Goal: Information Seeking & Learning: Learn about a topic

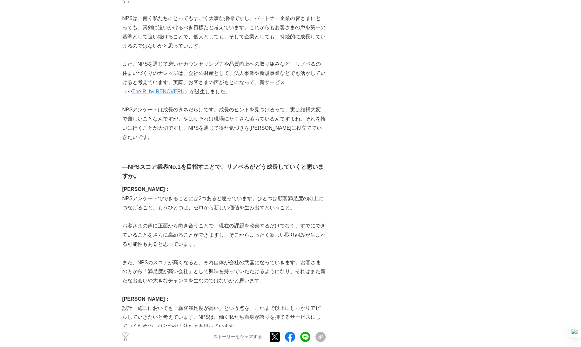
scroll to position [2825, 0]
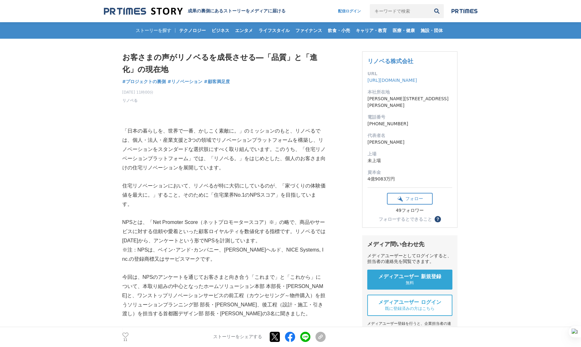
scroll to position [95, 0]
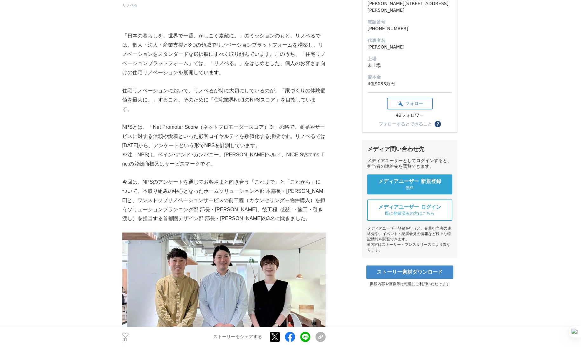
click at [258, 125] on p "NPSとは、「Net Promoter Score（ネットプロモータースコア）※」の略で、商品やサービスに対する信頼や愛着といった顧客ロイヤルティを数値化する…" at bounding box center [223, 136] width 203 height 27
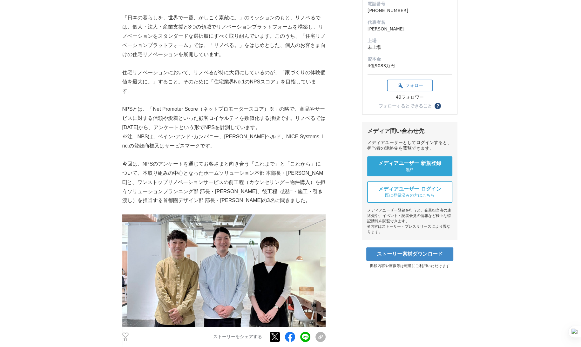
scroll to position [127, 0]
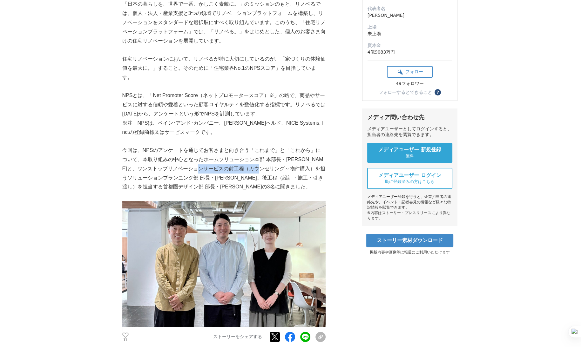
drag, startPoint x: 219, startPoint y: 161, endPoint x: 278, endPoint y: 163, distance: 59.1
click at [278, 163] on p "今回は、NPSのアンケートを通じてお客さまと向き合う「これまで」と「これから」について、本取り組みの中心となったホームソリューション本部 本部長・[PERSO…" at bounding box center [223, 169] width 203 height 46
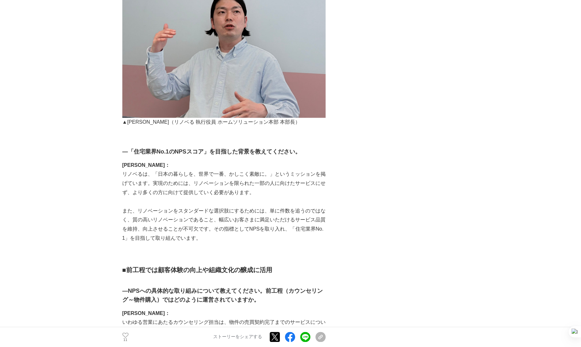
scroll to position [1079, 0]
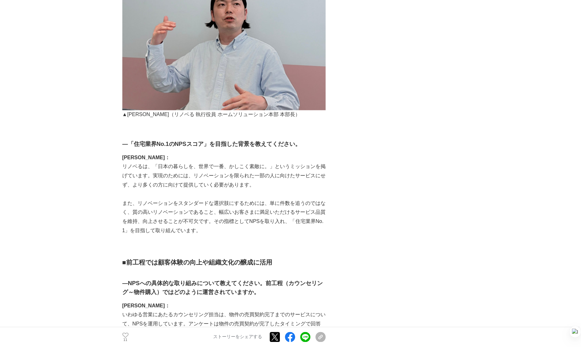
click at [572, 333] on div at bounding box center [574, 331] width 11 height 11
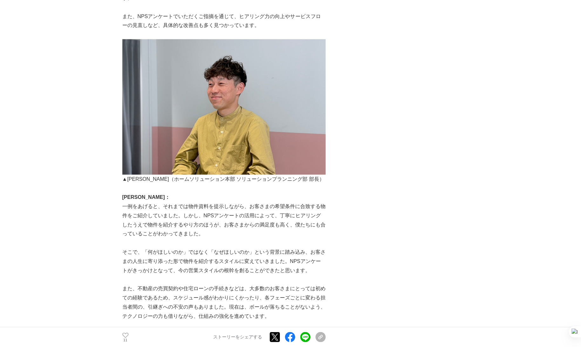
scroll to position [1270, 0]
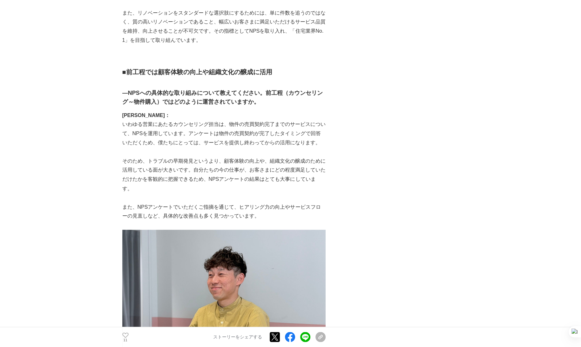
click at [244, 193] on p at bounding box center [223, 197] width 203 height 9
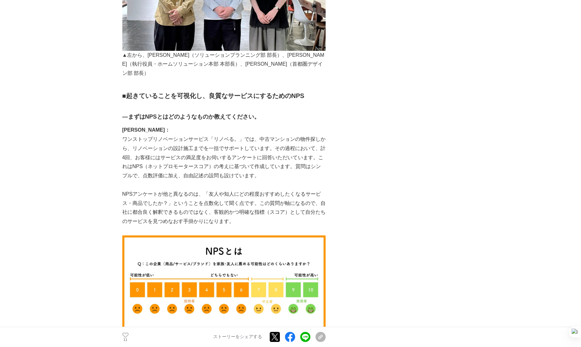
scroll to position [222, 0]
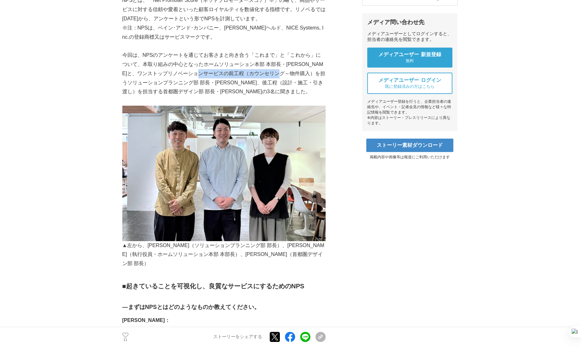
drag, startPoint x: 219, startPoint y: 66, endPoint x: 298, endPoint y: 66, distance: 79.4
click at [298, 66] on p "今回は、NPSのアンケートを通じてお客さまと向き合う「これまで」と「これから」について、本取り組みの中心となったホームソリューション本部 本部長・[PERSO…" at bounding box center [223, 74] width 203 height 46
copy p "カウンセリング～物件購入）を担う"
